Goal: Task Accomplishment & Management: Manage account settings

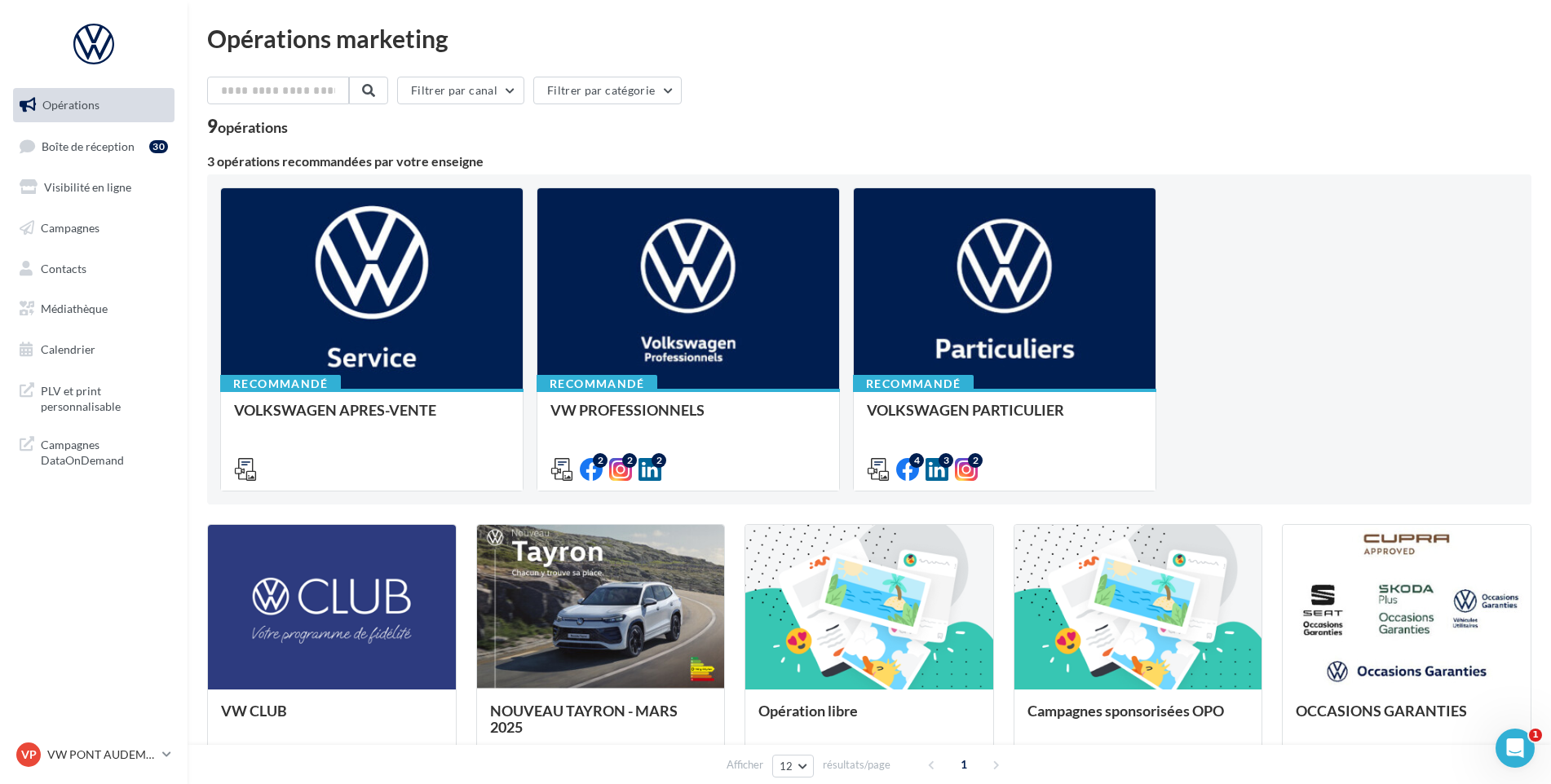
click at [145, 166] on ul "Opérations Boîte de réception 30 Visibilité en ligne Campagnes Contacts Médiath…" at bounding box center [94, 228] width 175 height 292
click at [140, 153] on link "Boîte de réception 30" at bounding box center [93, 146] width 168 height 35
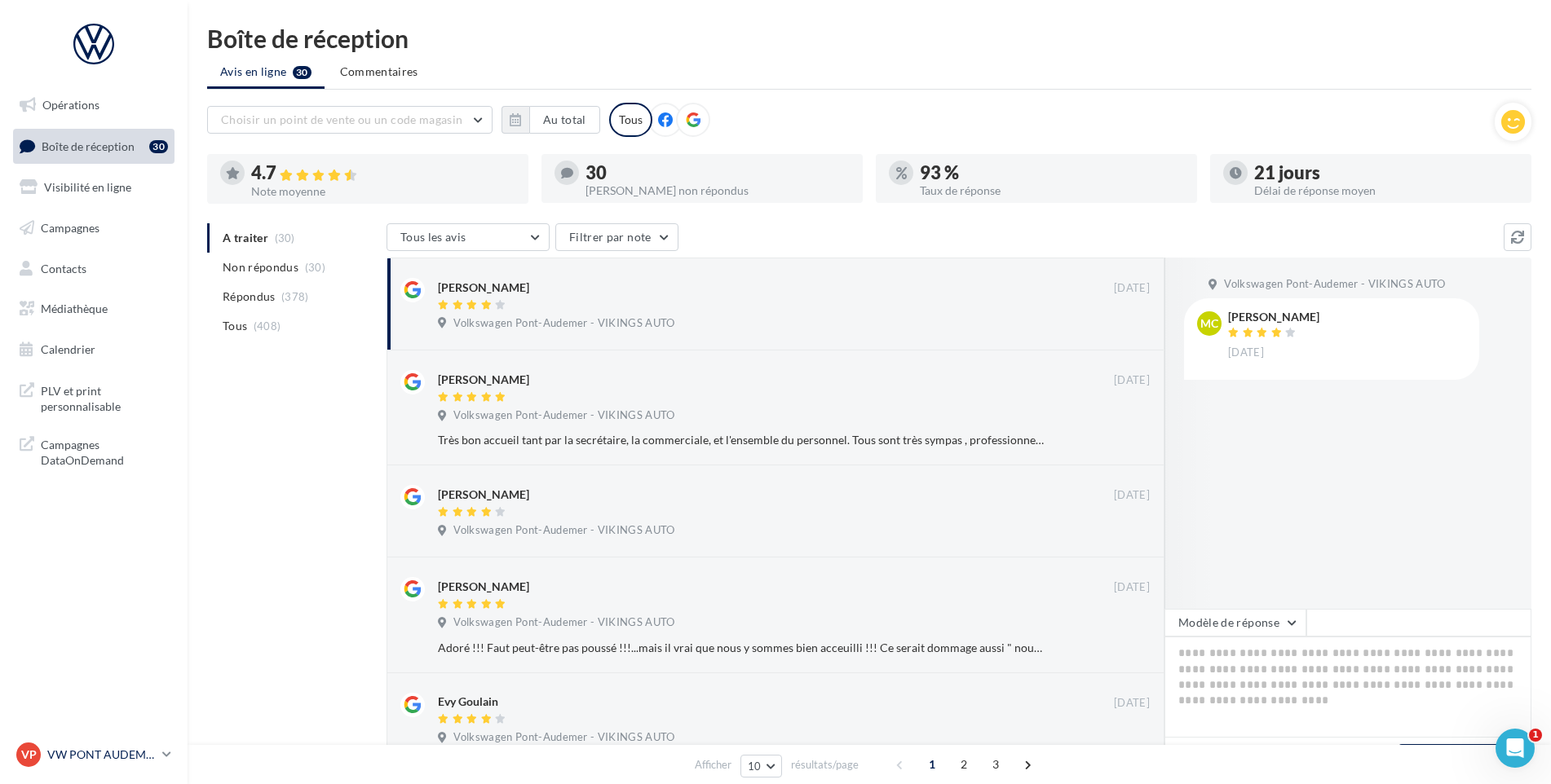
click at [86, 755] on p "VW PONT AUDEMER" at bounding box center [102, 755] width 108 height 16
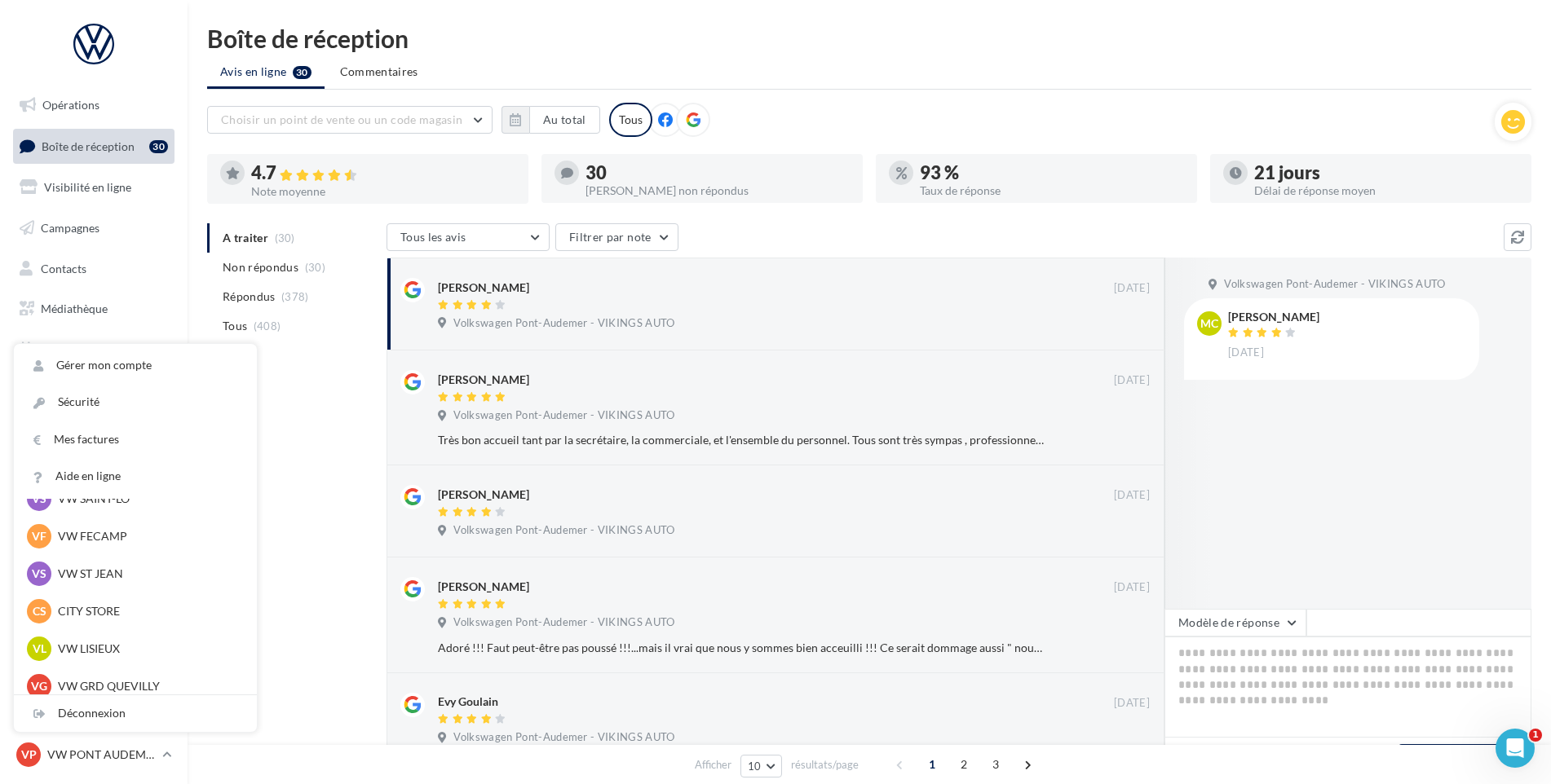
scroll to position [327, 0]
click at [125, 544] on p "VW LISIEUX" at bounding box center [147, 536] width 179 height 16
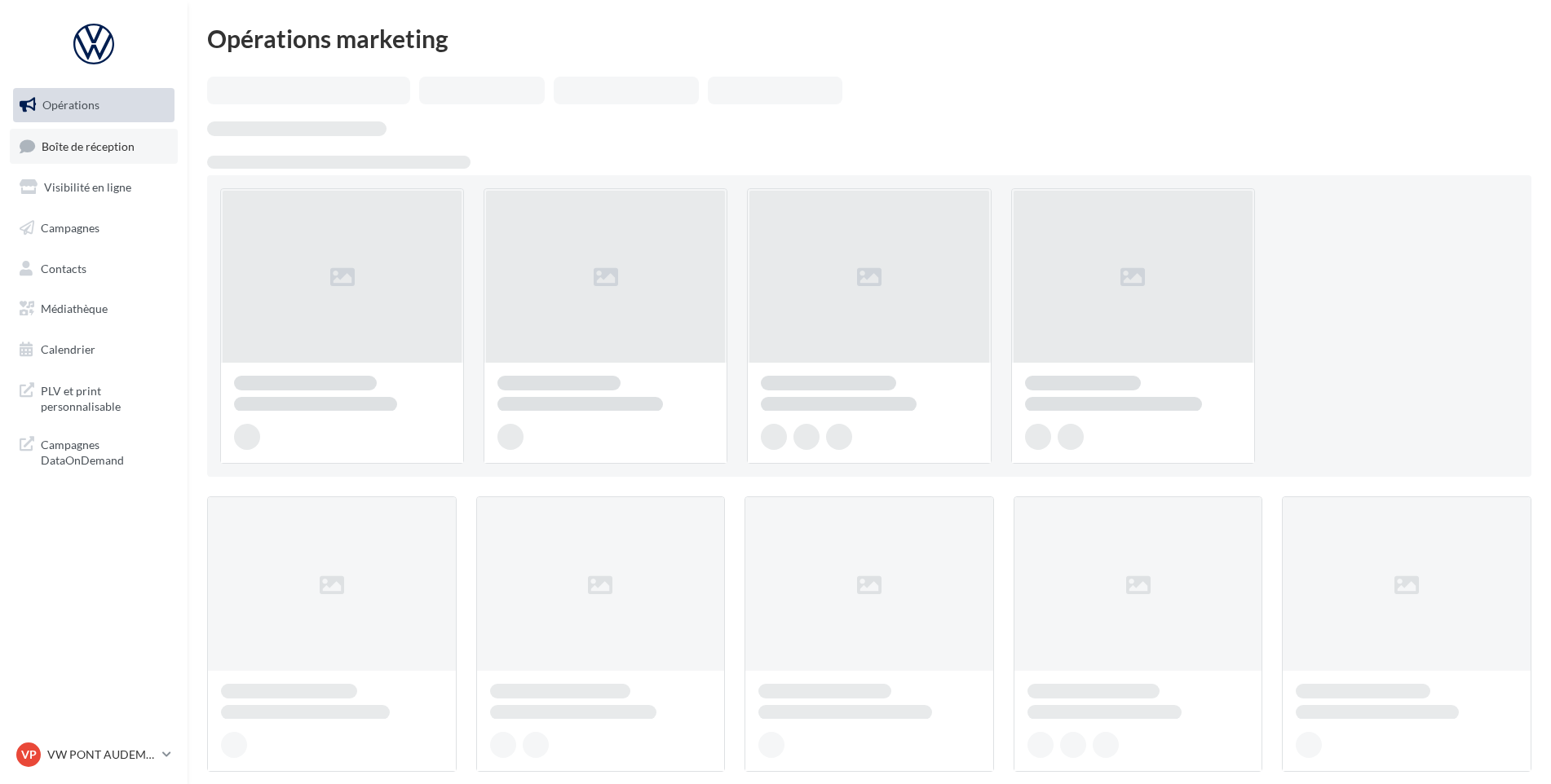
click at [77, 147] on span "Boîte de réception" at bounding box center [88, 145] width 93 height 14
